Goal: Task Accomplishment & Management: Use online tool/utility

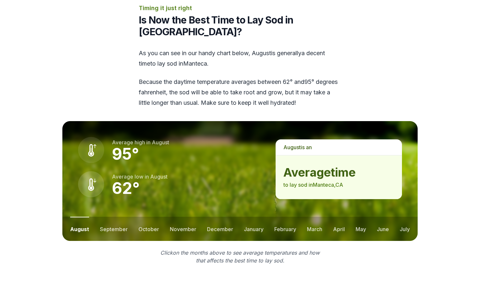
scroll to position [783, 0]
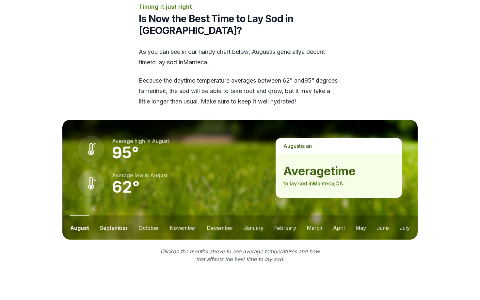
click at [115, 215] on button "september" at bounding box center [114, 227] width 28 height 24
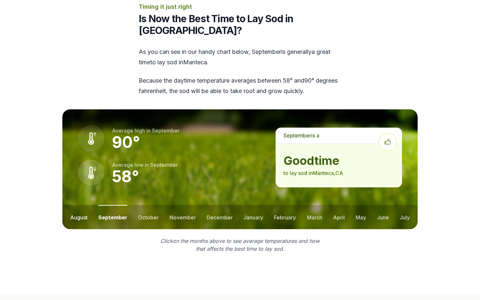
click at [79, 205] on button "august" at bounding box center [78, 217] width 17 height 24
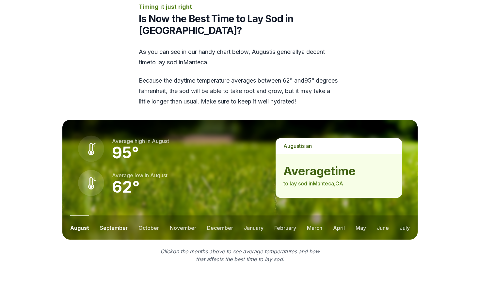
click at [118, 215] on button "september" at bounding box center [114, 227] width 28 height 24
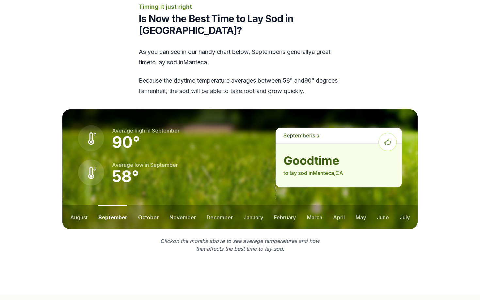
click at [144, 205] on button "october" at bounding box center [148, 217] width 21 height 24
click at [176, 205] on button "november" at bounding box center [182, 217] width 26 height 24
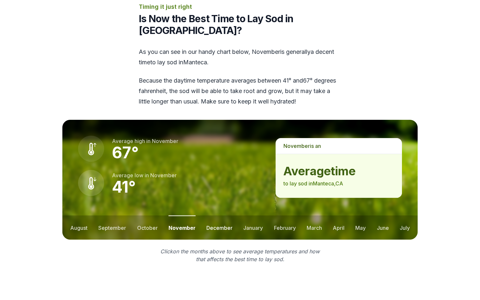
click at [214, 215] on button "december" at bounding box center [219, 227] width 26 height 24
click at [247, 215] on button "january" at bounding box center [253, 227] width 20 height 24
click at [283, 215] on button "february" at bounding box center [285, 227] width 22 height 24
click at [311, 215] on button "march" at bounding box center [314, 227] width 15 height 24
click at [333, 215] on button "april" at bounding box center [339, 227] width 12 height 24
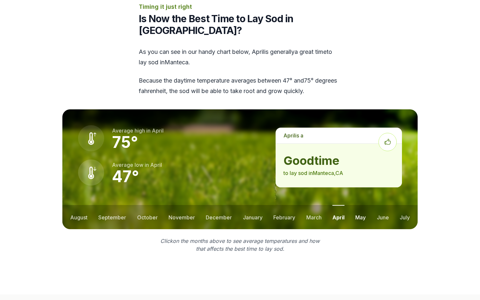
click at [359, 205] on button "may" at bounding box center [360, 217] width 10 height 24
click at [381, 205] on button "june" at bounding box center [383, 217] width 12 height 24
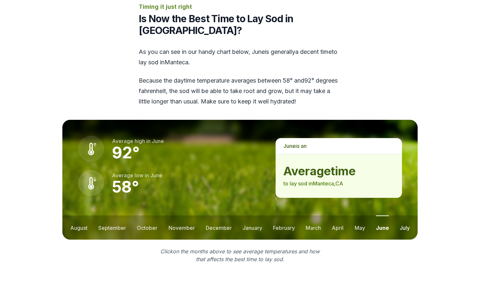
click at [400, 215] on button "july" at bounding box center [404, 227] width 10 height 24
click at [76, 215] on button "august" at bounding box center [78, 227] width 17 height 24
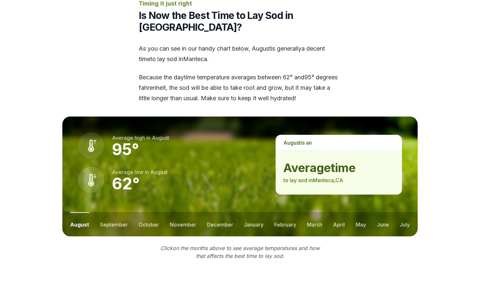
scroll to position [794, 0]
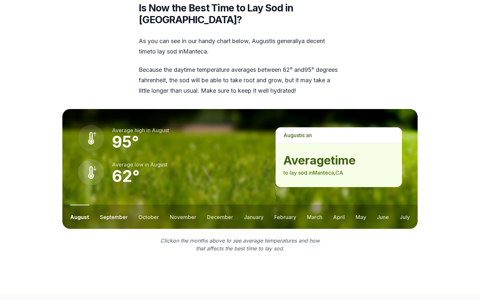
click at [116, 205] on button "september" at bounding box center [114, 217] width 28 height 24
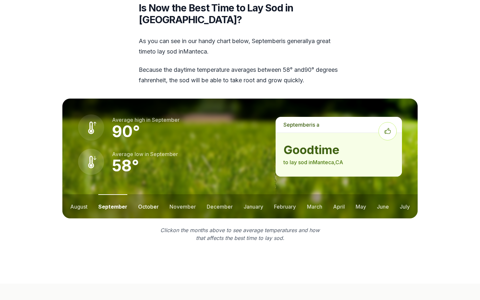
click at [145, 194] on button "october" at bounding box center [148, 206] width 21 height 24
click at [312, 194] on button "march" at bounding box center [314, 206] width 15 height 24
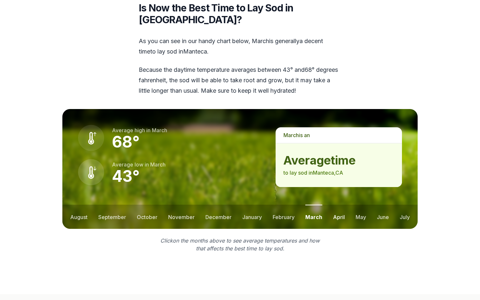
click at [341, 205] on button "april" at bounding box center [339, 217] width 12 height 24
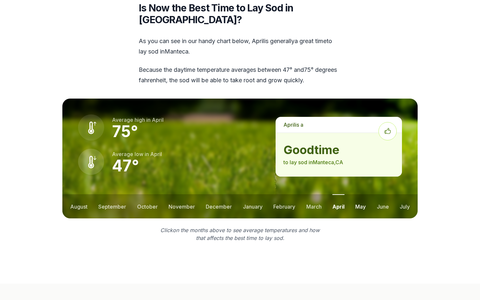
click at [361, 194] on button "may" at bounding box center [360, 206] width 10 height 24
click at [334, 194] on button "april" at bounding box center [338, 206] width 12 height 24
click at [360, 194] on button "may" at bounding box center [360, 206] width 10 height 24
click at [109, 194] on button "september" at bounding box center [112, 206] width 28 height 24
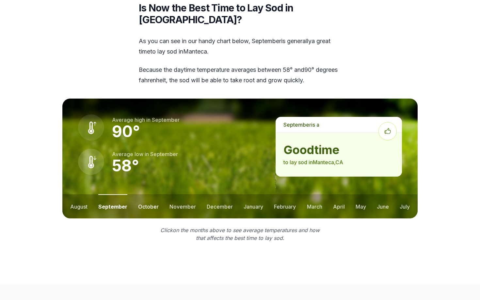
click at [145, 194] on button "october" at bounding box center [148, 206] width 21 height 24
click at [379, 194] on button "june" at bounding box center [383, 206] width 12 height 24
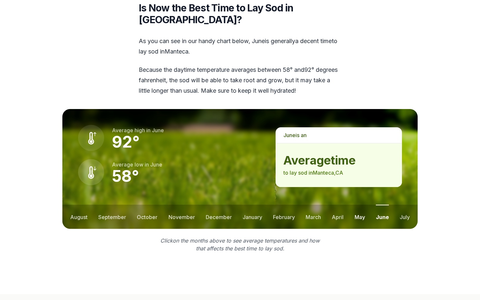
click at [360, 205] on button "may" at bounding box center [359, 217] width 10 height 24
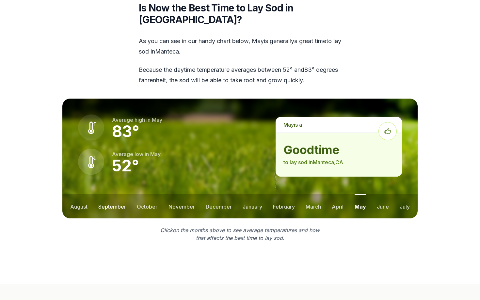
click at [116, 194] on button "september" at bounding box center [112, 206] width 28 height 24
click at [344, 194] on ul "august september october november december january february march april may jun…" at bounding box center [239, 206] width 355 height 24
click at [335, 194] on button "april" at bounding box center [339, 206] width 12 height 24
click at [108, 194] on button "september" at bounding box center [112, 206] width 28 height 24
click at [145, 194] on button "october" at bounding box center [148, 206] width 21 height 24
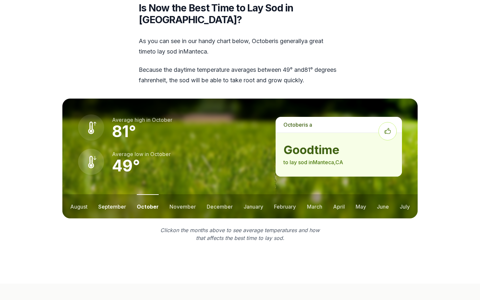
click at [111, 194] on button "september" at bounding box center [112, 206] width 28 height 24
click at [144, 194] on button "october" at bounding box center [148, 206] width 21 height 24
click at [171, 194] on button "november" at bounding box center [182, 206] width 26 height 24
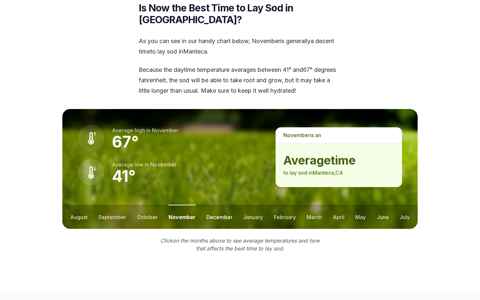
click at [216, 205] on button "december" at bounding box center [219, 217] width 26 height 24
click at [106, 205] on button "september" at bounding box center [112, 217] width 28 height 24
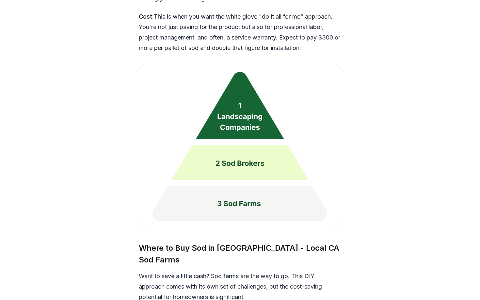
scroll to position [1621, 0]
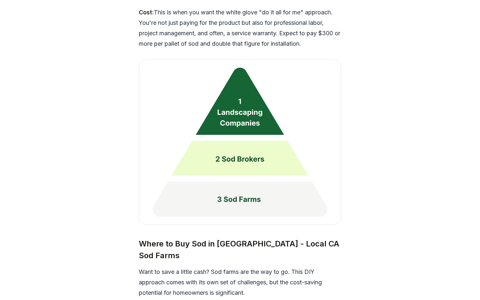
click at [246, 89] on img at bounding box center [240, 141] width 202 height 165
click at [239, 145] on img at bounding box center [240, 141] width 202 height 165
click at [236, 169] on img at bounding box center [240, 141] width 202 height 165
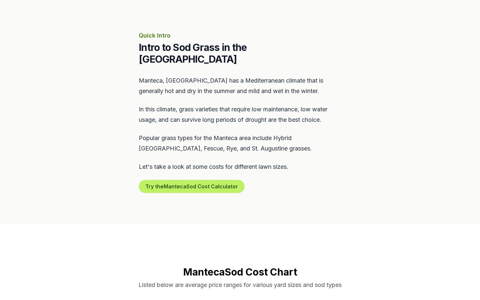
scroll to position [0, 0]
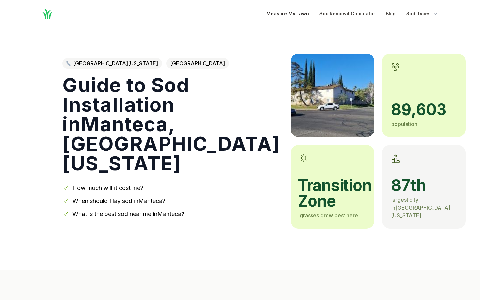
click at [291, 15] on link "Measure My Lawn" at bounding box center [287, 14] width 42 height 8
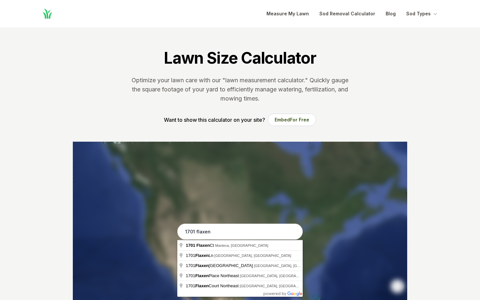
type input "[STREET_ADDRESS]"
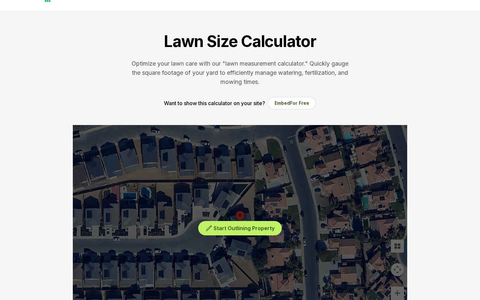
scroll to position [15, 0]
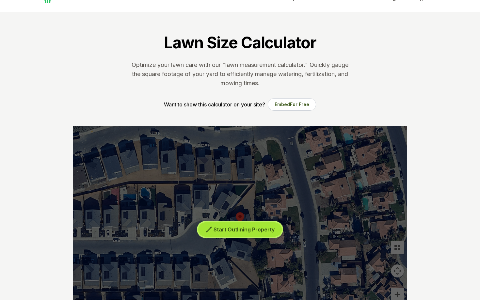
click at [241, 229] on span "Start Outlining Property" at bounding box center [243, 229] width 61 height 7
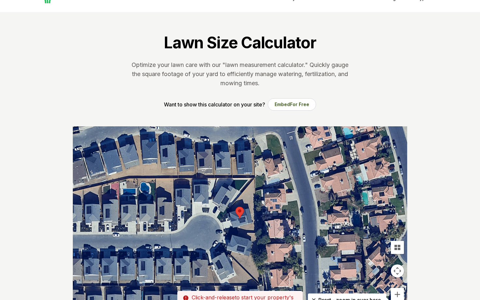
drag, startPoint x: 232, startPoint y: 211, endPoint x: 232, endPoint y: 207, distance: 4.9
click at [232, 207] on div at bounding box center [240, 224] width 334 height 196
click at [230, 209] on div at bounding box center [240, 224] width 334 height 196
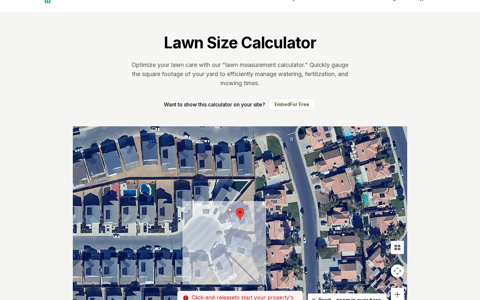
click at [230, 210] on div at bounding box center [240, 224] width 334 height 196
click at [231, 213] on div at bounding box center [240, 224] width 334 height 196
click at [249, 209] on div at bounding box center [240, 224] width 334 height 196
click at [253, 223] on div at bounding box center [240, 224] width 334 height 196
click at [257, 223] on div at bounding box center [240, 224] width 334 height 196
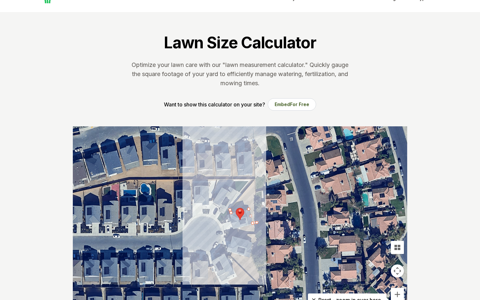
click at [255, 179] on div at bounding box center [240, 224] width 334 height 196
click at [230, 209] on div at bounding box center [240, 224] width 334 height 196
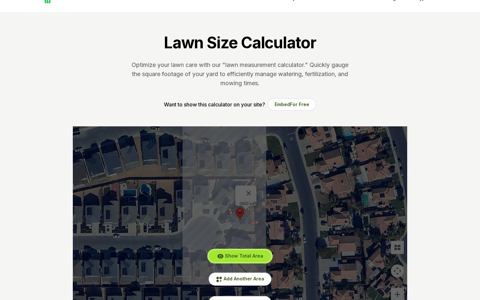
click at [230, 256] on span "Show Total Area" at bounding box center [244, 256] width 38 height 6
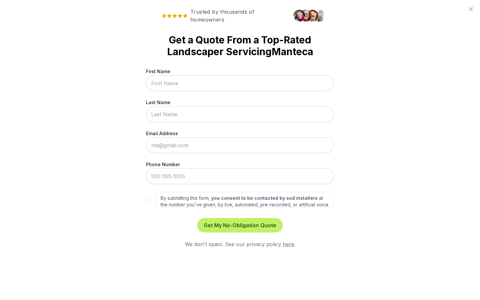
click at [471, 9] on icon at bounding box center [471, 9] width 8 height 8
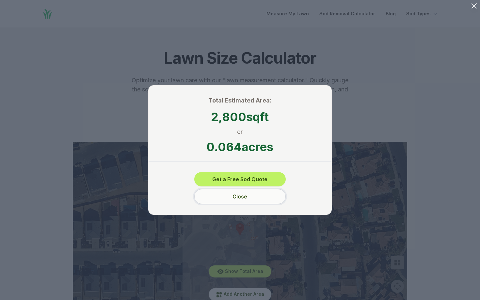
click at [239, 198] on button "Close" at bounding box center [239, 196] width 91 height 15
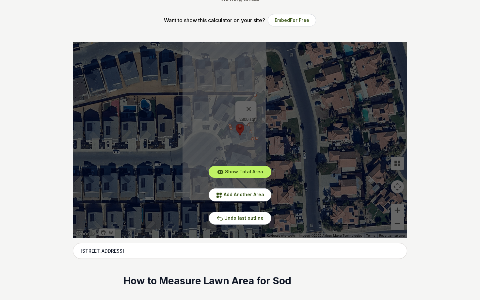
scroll to position [105, 0]
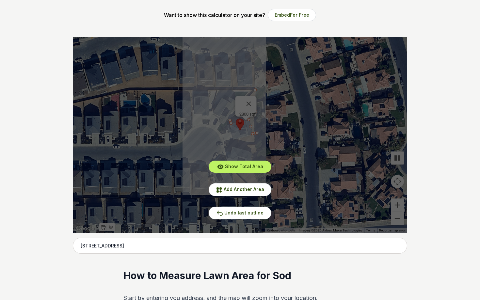
click at [252, 101] on div "Show Total Area Add Another Area Undo last outline" at bounding box center [240, 135] width 334 height 196
click at [230, 215] on button "Undo last outline" at bounding box center [240, 213] width 63 height 13
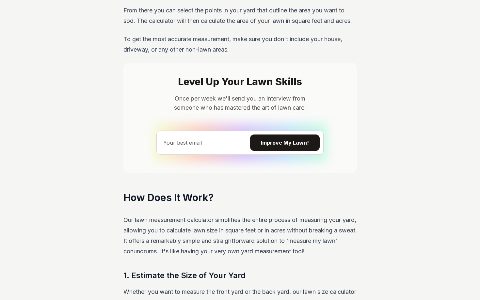
scroll to position [0, 0]
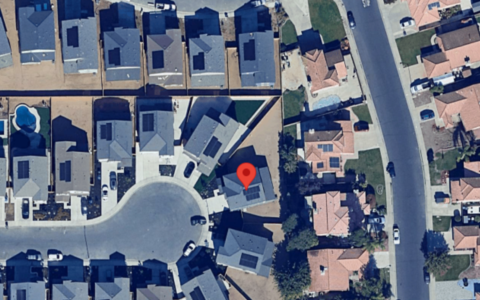
click at [231, 223] on div at bounding box center [240, 240] width 334 height 196
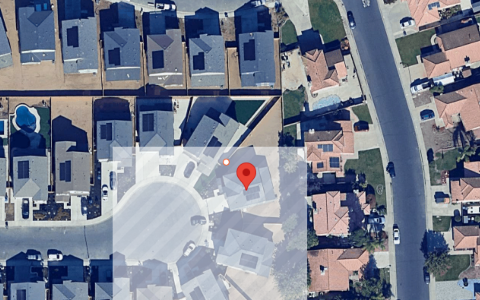
click at [232, 228] on div at bounding box center [240, 240] width 334 height 196
click at [249, 224] on div at bounding box center [240, 240] width 334 height 196
click at [253, 239] on div at bounding box center [240, 240] width 334 height 196
click at [257, 239] on div at bounding box center [240, 240] width 334 height 196
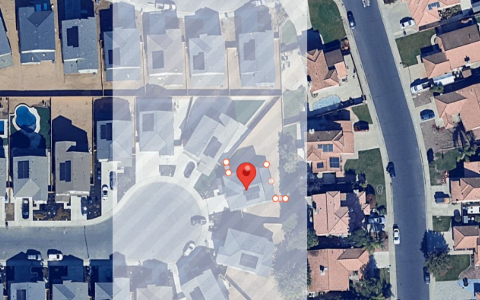
click at [255, 195] on div at bounding box center [240, 240] width 334 height 196
click at [231, 223] on div at bounding box center [240, 240] width 334 height 196
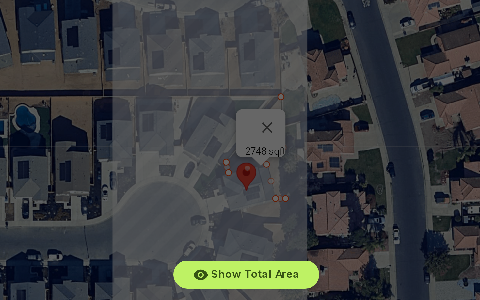
click at [252, 204] on div "Show Total Area Add Another Area Undo last outline" at bounding box center [240, 240] width 334 height 196
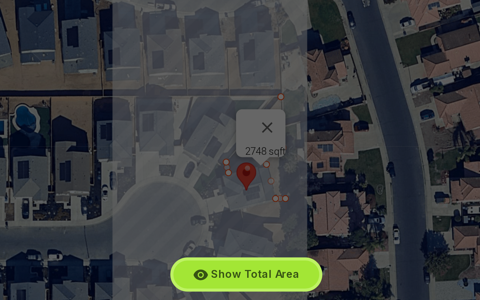
click at [235, 275] on button "Show Total Area" at bounding box center [240, 271] width 63 height 12
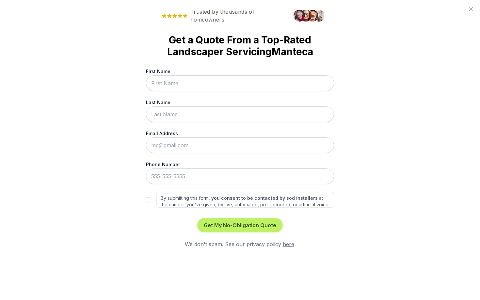
click at [471, 11] on icon at bounding box center [471, 9] width 8 height 8
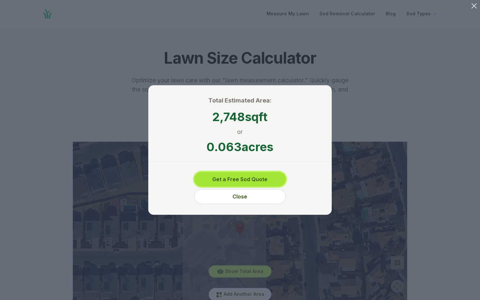
click at [226, 181] on button "Get a Free Sod Quote" at bounding box center [239, 179] width 91 height 14
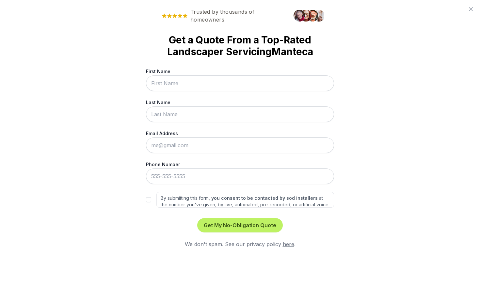
click at [471, 8] on icon at bounding box center [471, 9] width 4 height 4
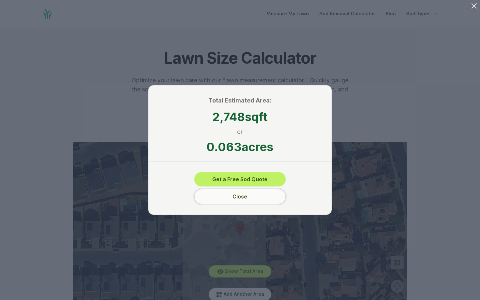
click at [253, 197] on button "Close" at bounding box center [239, 196] width 91 height 15
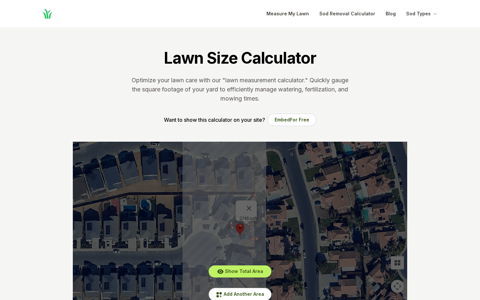
click at [253, 204] on div "Show Total Area Add Another Area Undo last outline" at bounding box center [240, 240] width 334 height 196
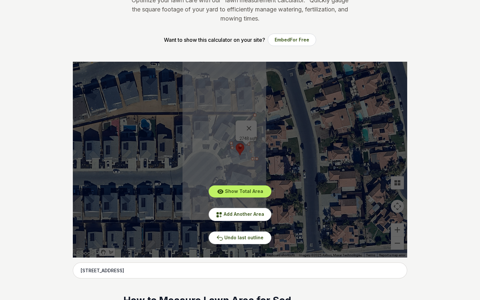
scroll to position [81, 0]
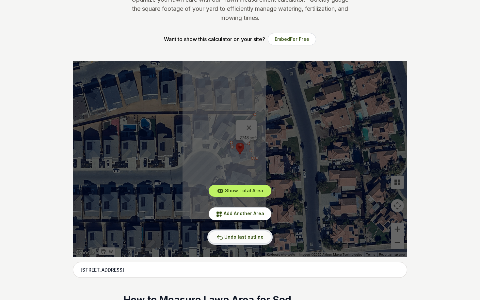
click at [236, 241] on button "Undo last outline" at bounding box center [240, 237] width 63 height 13
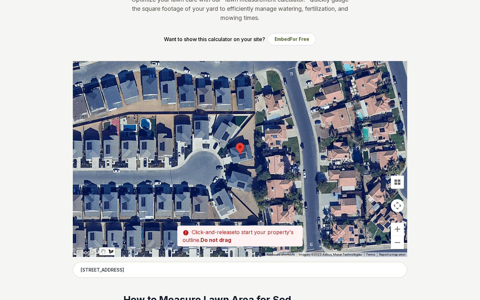
click at [238, 162] on div at bounding box center [240, 159] width 334 height 196
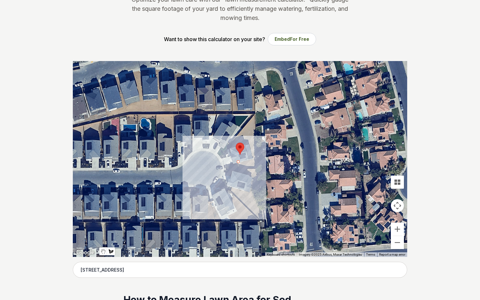
click at [258, 158] on div at bounding box center [240, 159] width 334 height 196
click at [259, 169] on div at bounding box center [240, 159] width 334 height 196
click at [239, 169] on div at bounding box center [240, 159] width 334 height 196
click at [238, 162] on div at bounding box center [240, 159] width 334 height 196
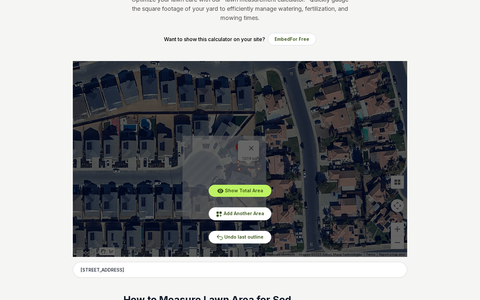
click at [255, 145] on div "Show Total Area Add Another Area Undo last outline" at bounding box center [240, 159] width 334 height 196
click at [242, 238] on span "Undo last outline" at bounding box center [243, 237] width 39 height 6
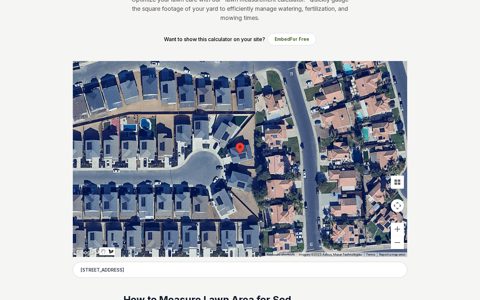
scroll to position [0, 0]
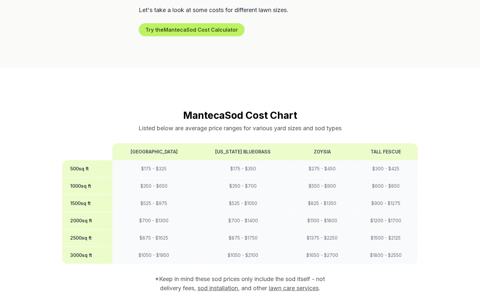
scroll to position [434, 0]
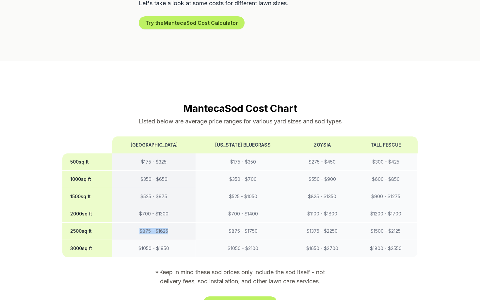
drag, startPoint x: 132, startPoint y: 221, endPoint x: 165, endPoint y: 221, distance: 33.9
click at [165, 223] on td "$ 875 - $ 1625" at bounding box center [153, 231] width 83 height 17
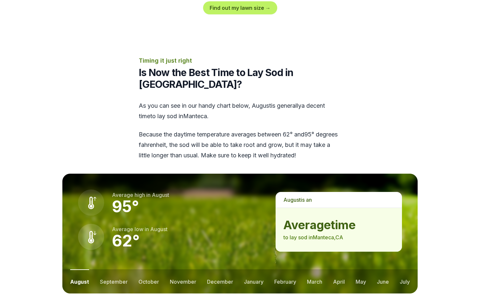
scroll to position [729, 0]
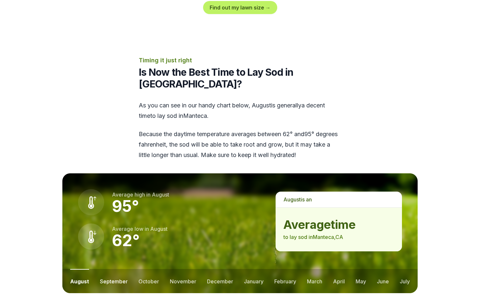
click at [119, 269] on button "september" at bounding box center [114, 281] width 28 height 24
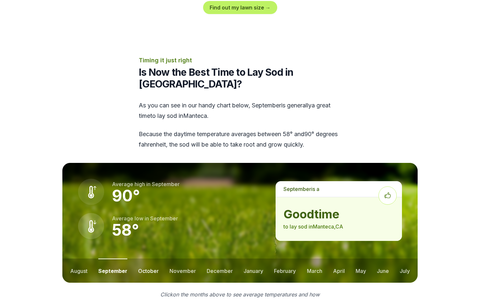
click at [144, 258] on button "october" at bounding box center [148, 270] width 21 height 24
click at [172, 258] on button "november" at bounding box center [182, 270] width 26 height 24
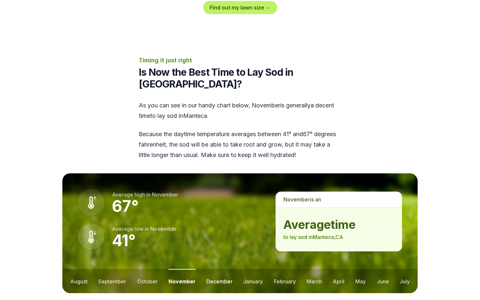
click at [214, 269] on button "december" at bounding box center [219, 281] width 26 height 24
click at [248, 269] on button "january" at bounding box center [253, 281] width 20 height 24
click at [284, 269] on button "february" at bounding box center [285, 281] width 22 height 24
click at [315, 269] on button "march" at bounding box center [314, 281] width 15 height 24
click at [340, 269] on button "april" at bounding box center [339, 281] width 12 height 24
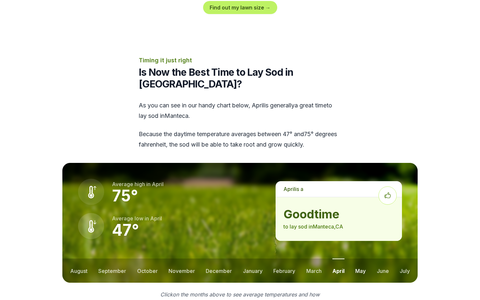
click at [361, 258] on button "may" at bounding box center [360, 270] width 10 height 24
click at [385, 258] on button "june" at bounding box center [383, 270] width 12 height 24
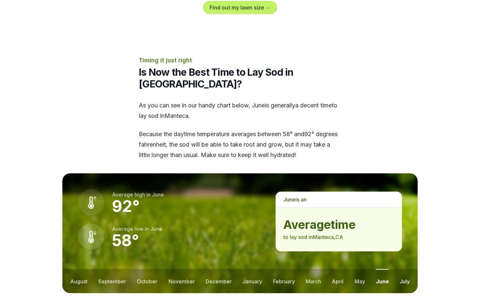
click at [403, 269] on button "july" at bounding box center [404, 281] width 10 height 24
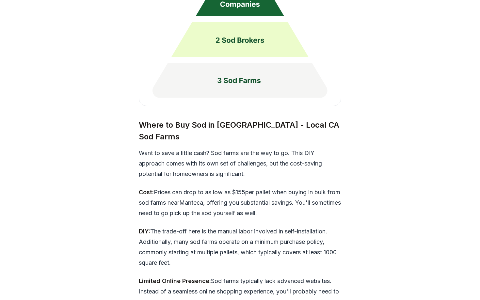
scroll to position [1755, 0]
